Goal: Task Accomplishment & Management: Manage account settings

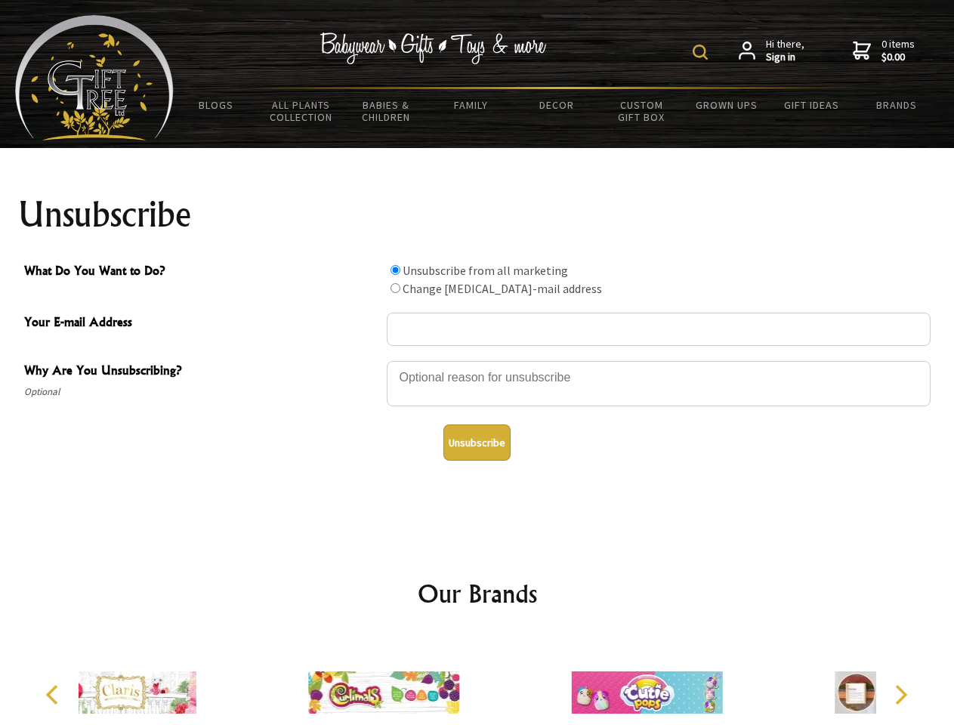
click at [703, 52] on img at bounding box center [700, 52] width 15 height 15
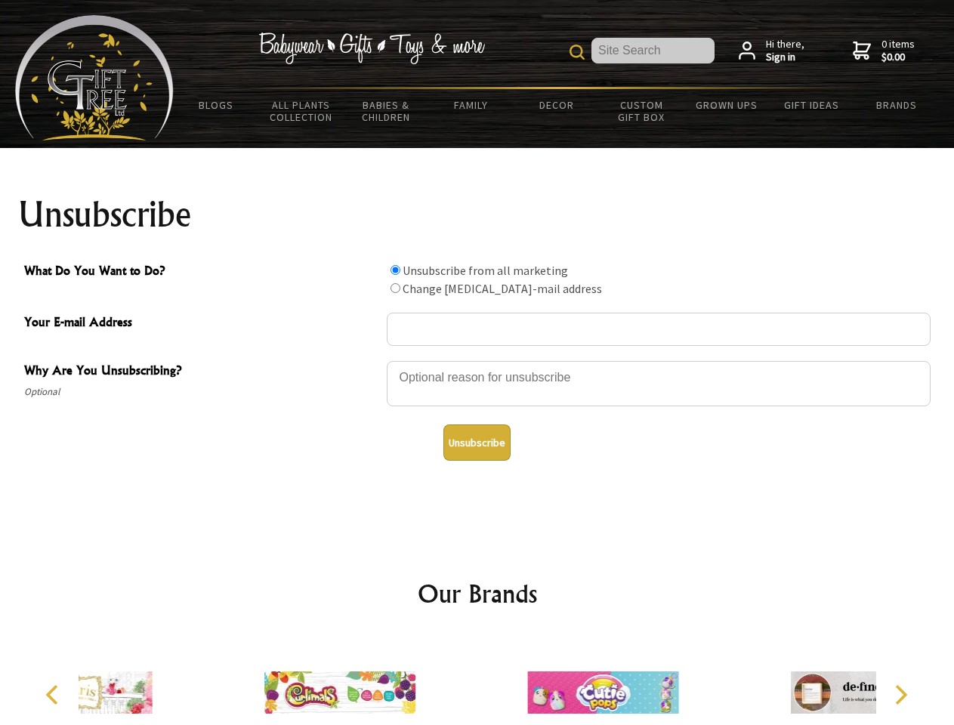
click at [478, 360] on div at bounding box center [659, 386] width 544 height 53
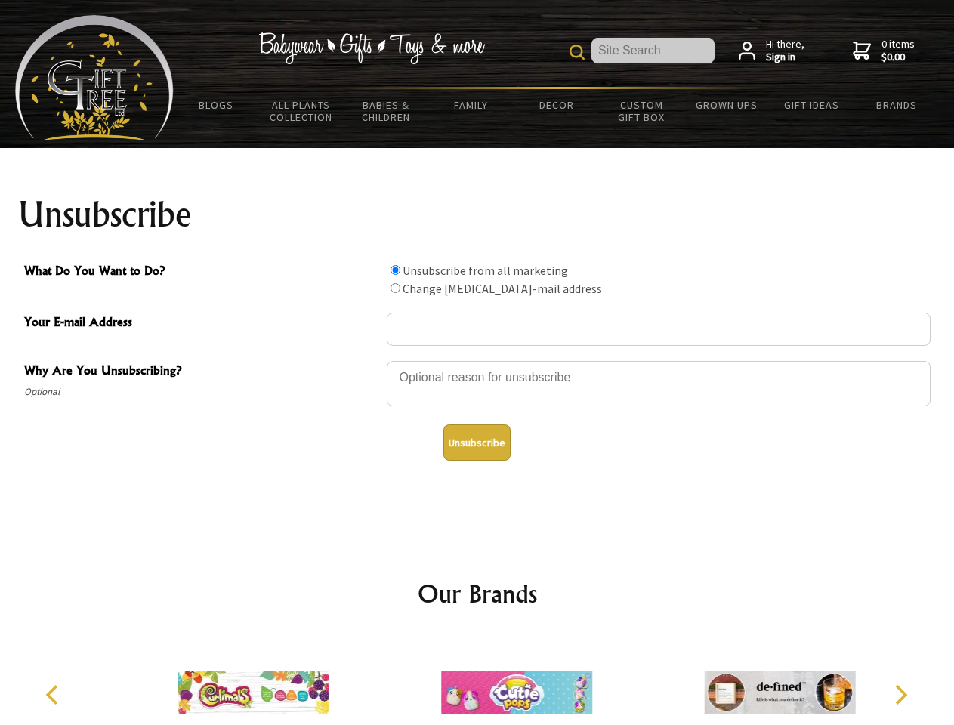
click at [395, 270] on input "What Do You Want to Do?" at bounding box center [396, 270] width 10 height 10
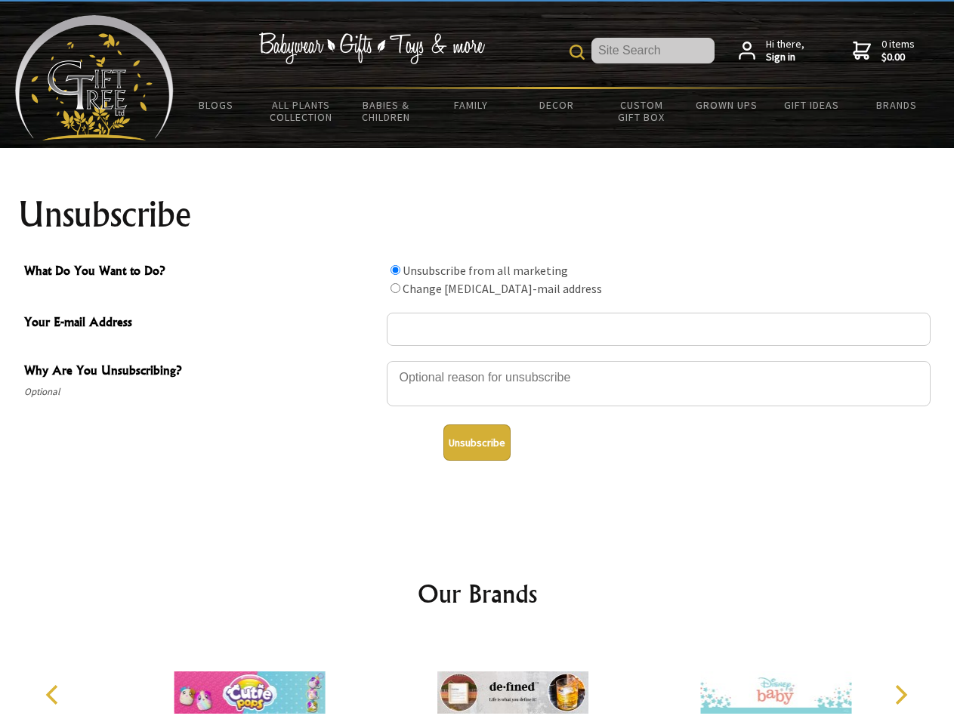
click at [395, 288] on input "What Do You Want to Do?" at bounding box center [396, 288] width 10 height 10
radio input "true"
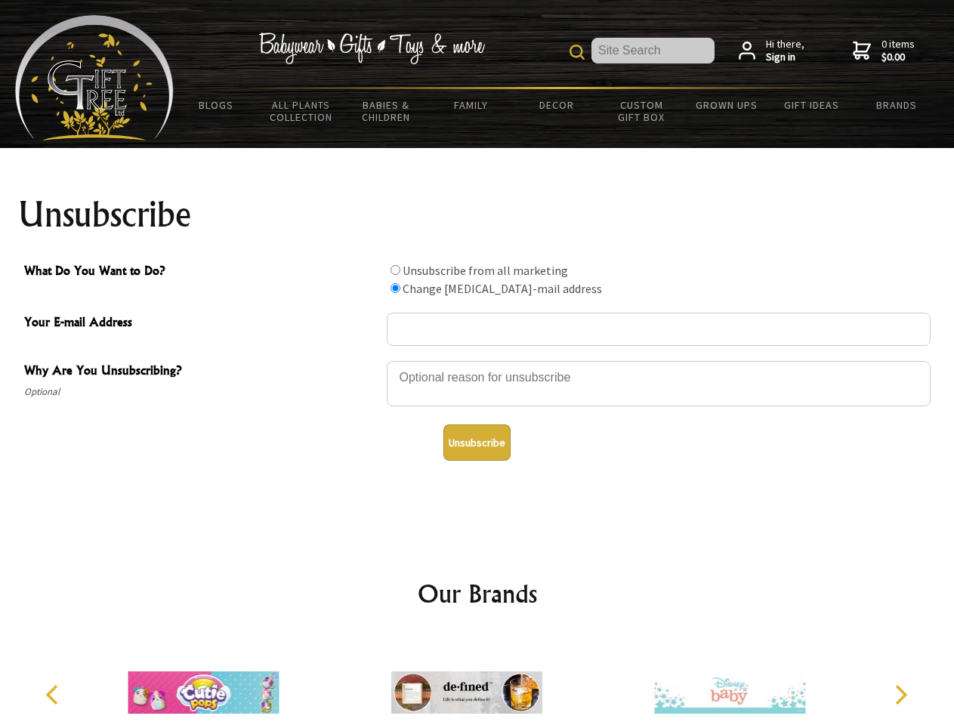
click at [477, 443] on button "Unsubscribe" at bounding box center [477, 443] width 67 height 36
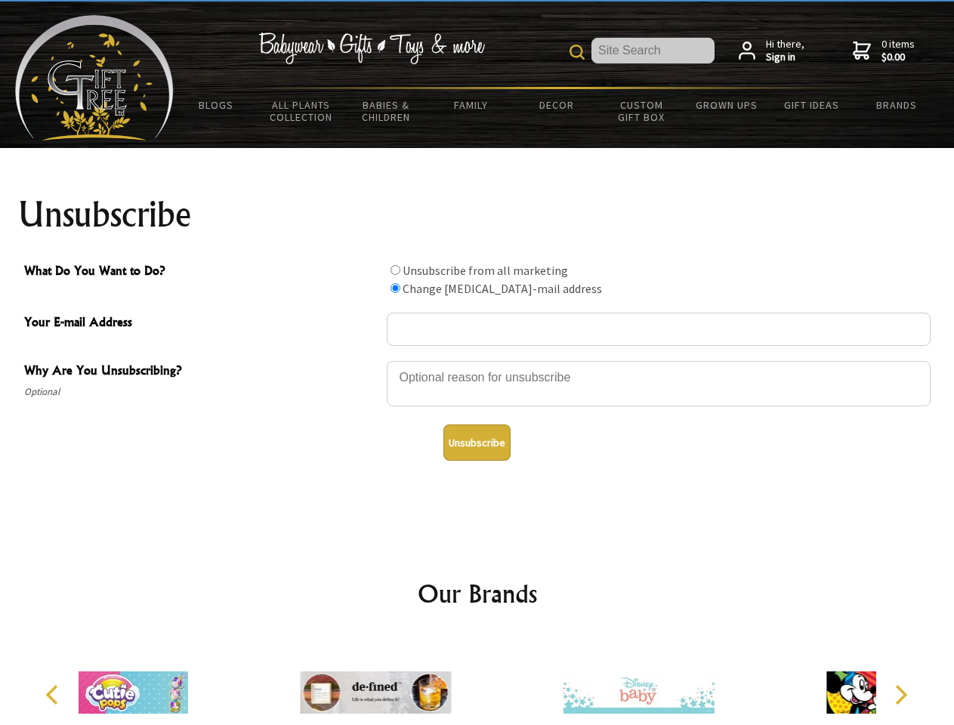
click at [507, 681] on div at bounding box center [638, 695] width 263 height 118
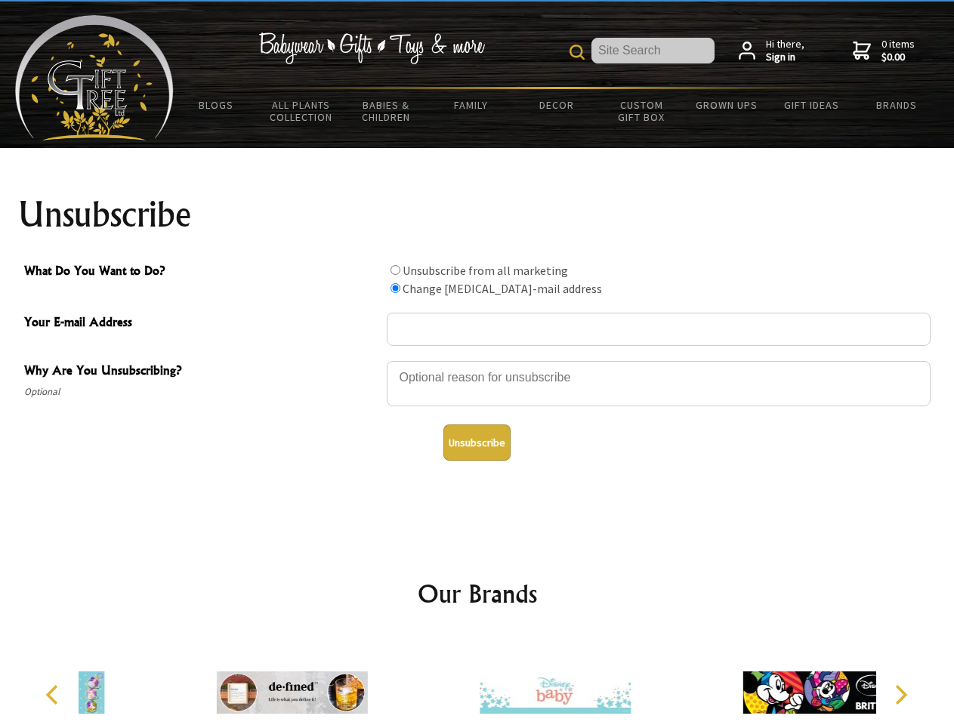
click at [54, 695] on icon "Previous" at bounding box center [54, 695] width 20 height 20
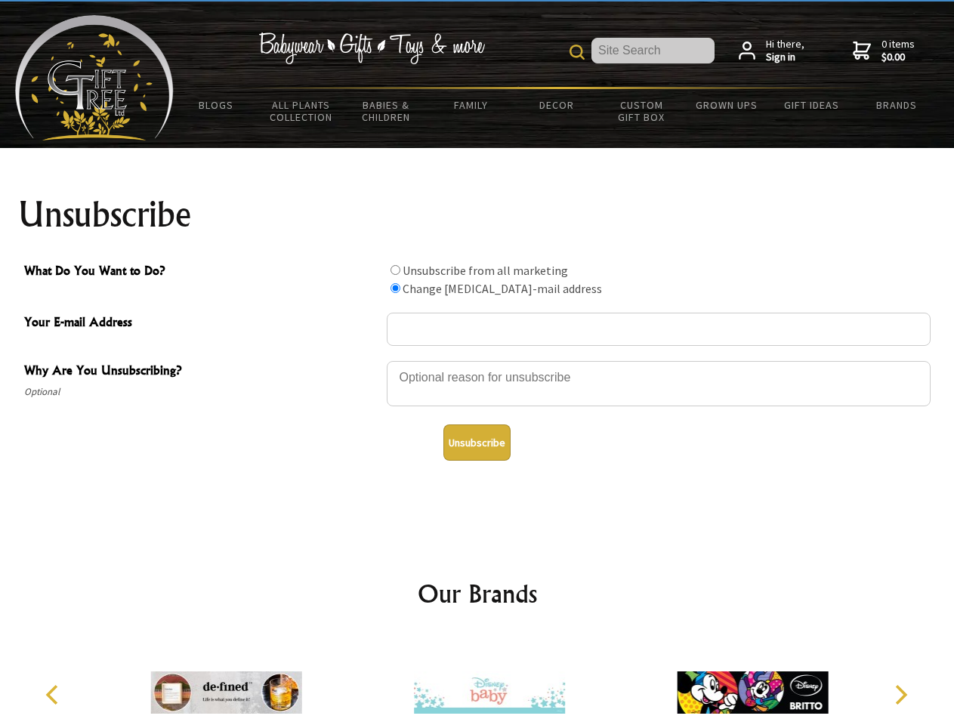
click at [901, 695] on icon "Next" at bounding box center [900, 695] width 20 height 20
